Goal: Information Seeking & Learning: Learn about a topic

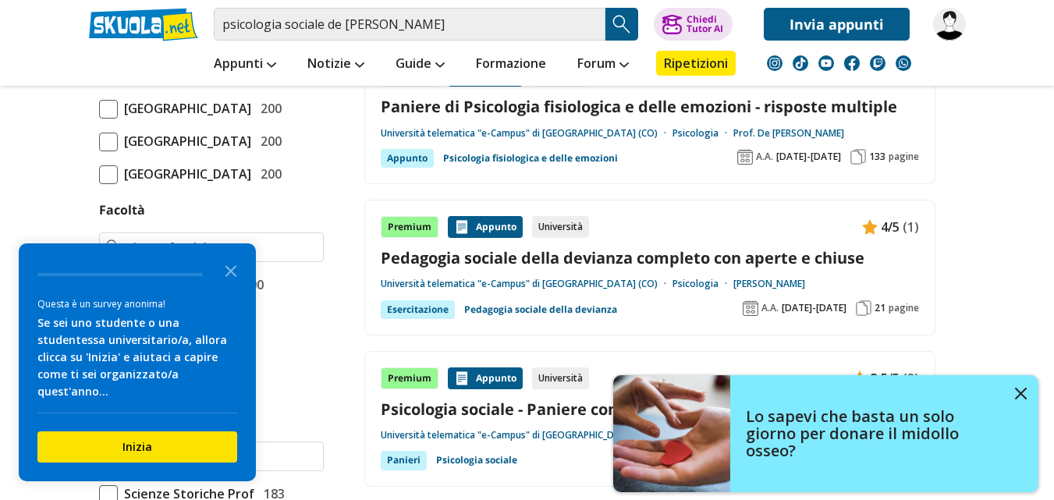
scroll to position [858, 0]
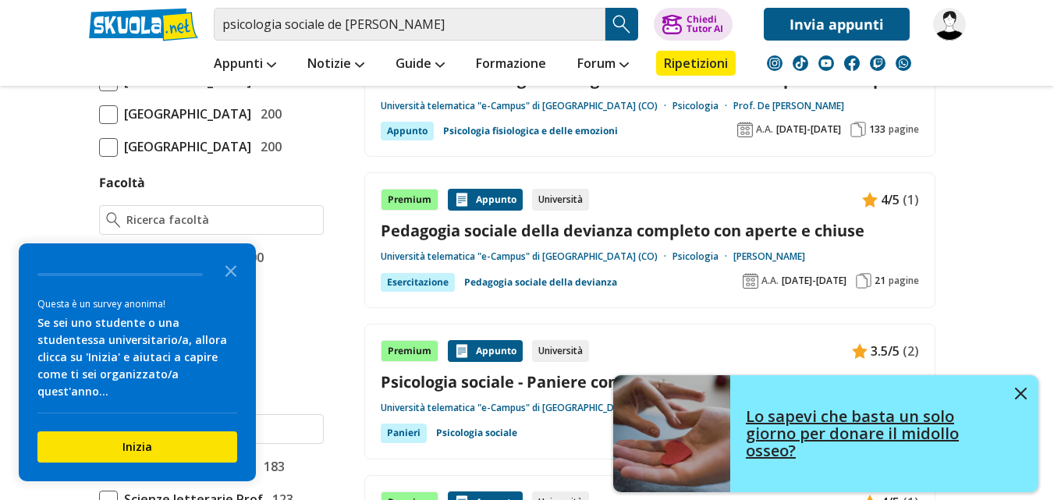
click at [1022, 393] on img at bounding box center [1021, 394] width 12 height 12
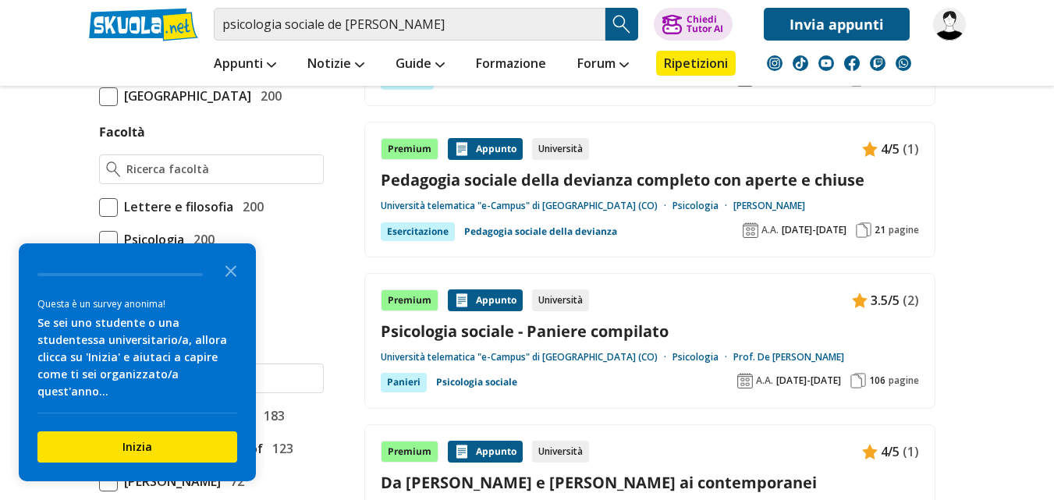
scroll to position [937, 0]
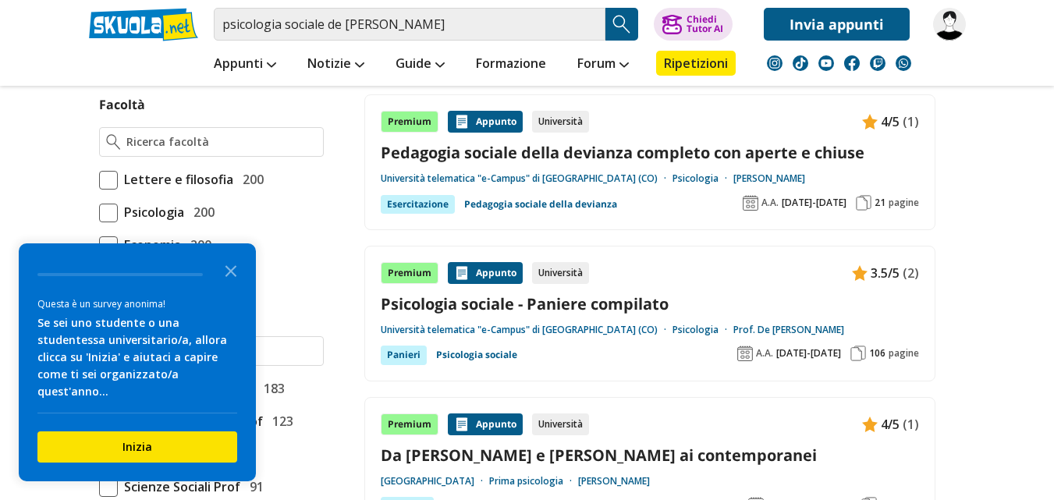
click at [580, 330] on link "Università telematica "e-Campus" di [GEOGRAPHIC_DATA] (CO)" at bounding box center [527, 330] width 292 height 12
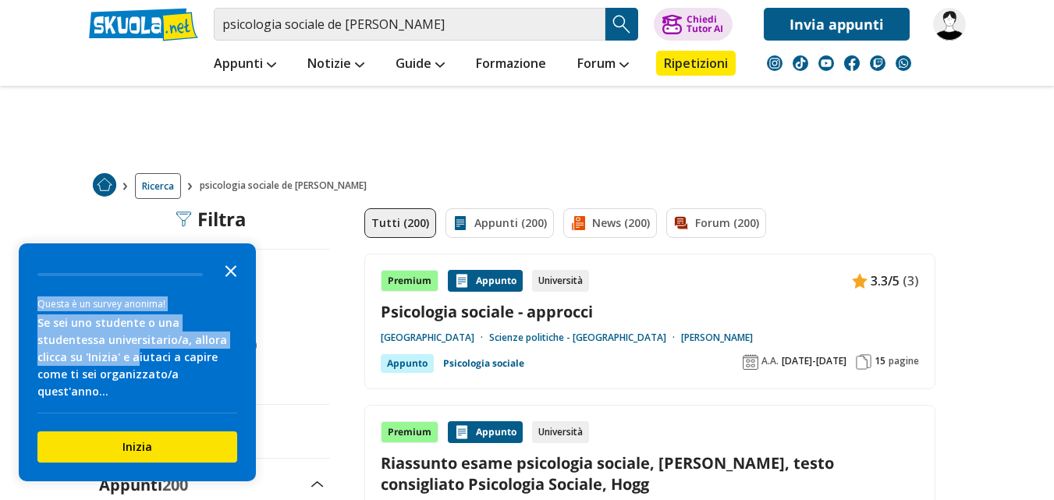
drag, startPoint x: 102, startPoint y: 380, endPoint x: 242, endPoint y: 290, distance: 166.0
click at [246, 290] on div "Questa è un survey anonima! Se sei uno studente o una studentessa universitario…" at bounding box center [137, 362] width 237 height 238
click at [231, 277] on polygon "Close the survey" at bounding box center [232, 271] width 12 height 12
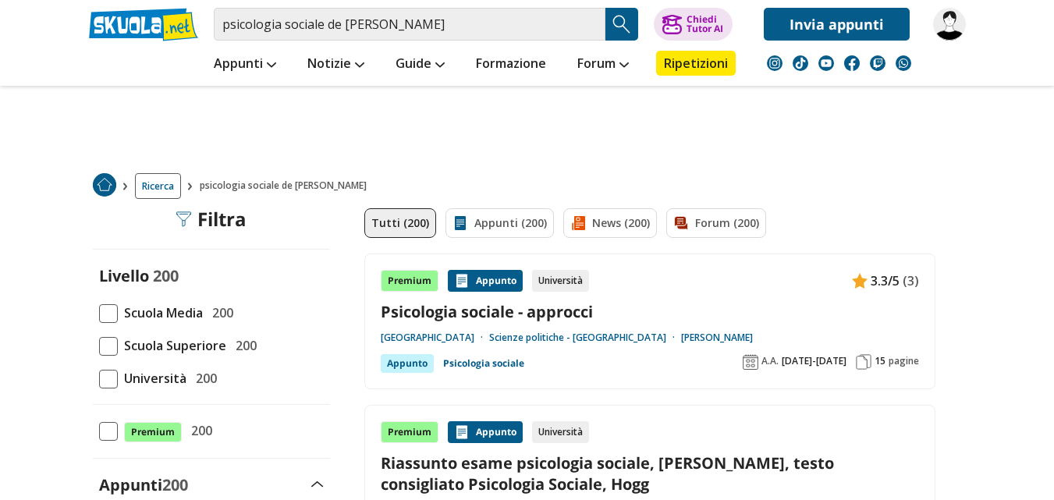
click at [114, 379] on span at bounding box center [108, 379] width 19 height 19
click at [99, 379] on input "Università 200" at bounding box center [99, 379] width 0 height 0
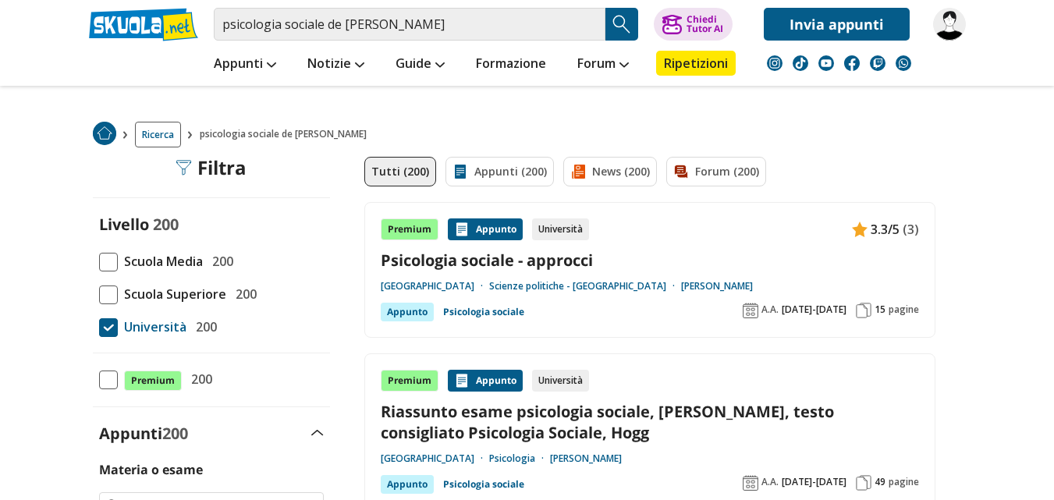
scroll to position [78, 0]
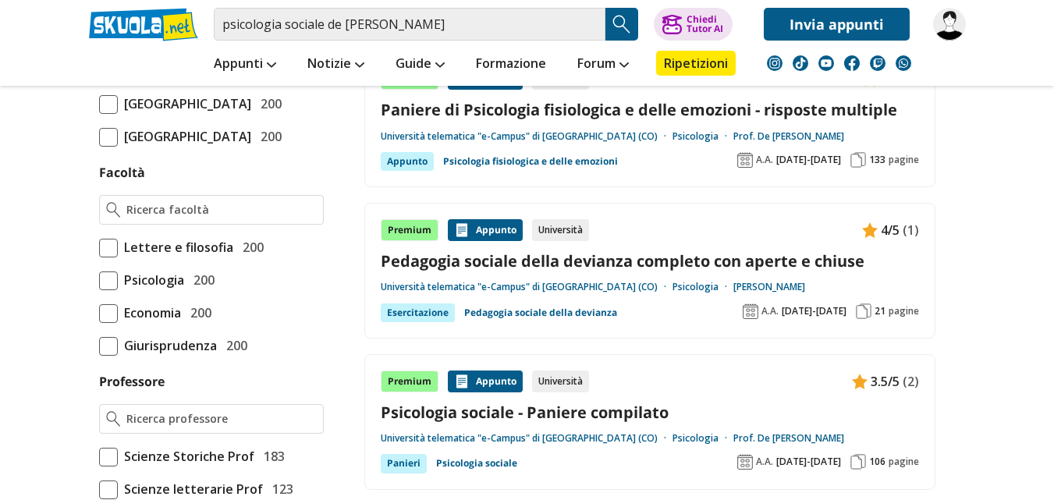
scroll to position [937, 0]
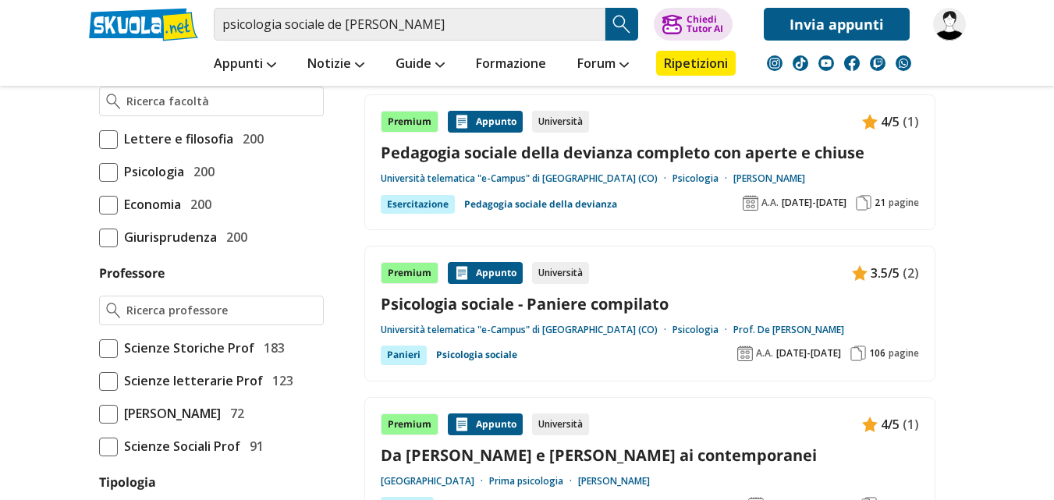
click at [859, 352] on img at bounding box center [859, 354] width 16 height 16
